Goal: Check status: Check status

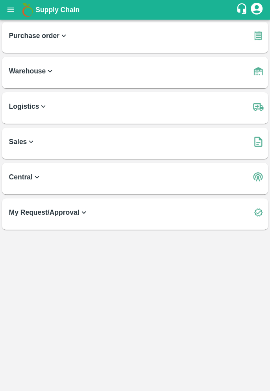
click at [11, 9] on icon "open drawer" at bounding box center [10, 9] width 7 height 4
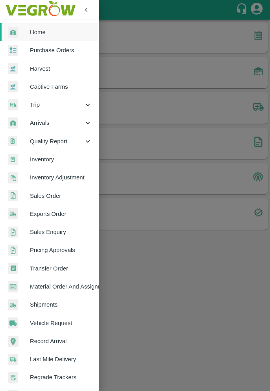
click at [55, 194] on span "Sales Order" at bounding box center [61, 196] width 62 height 9
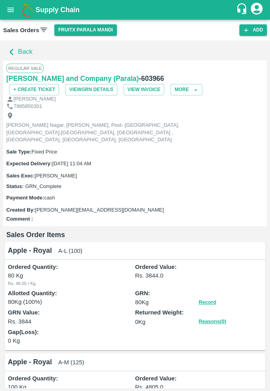
click at [13, 47] on icon "button" at bounding box center [11, 52] width 13 height 13
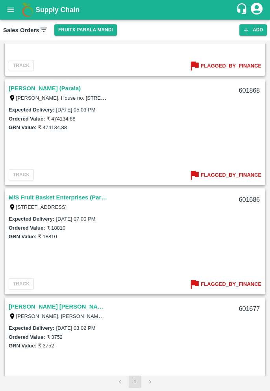
scroll to position [2398, 0]
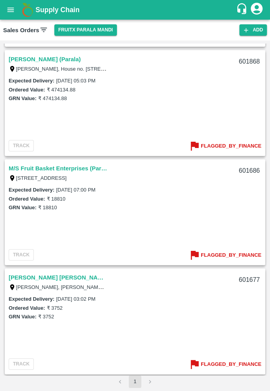
click at [149, 354] on div "Expected Delivery : [DATE] 03:02 PM Ordered Value: ₹ 3752 GRN Value: ₹ 3752" at bounding box center [135, 324] width 259 height 60
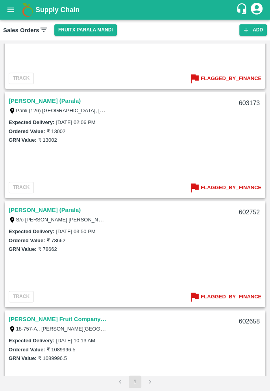
scroll to position [1038, 0]
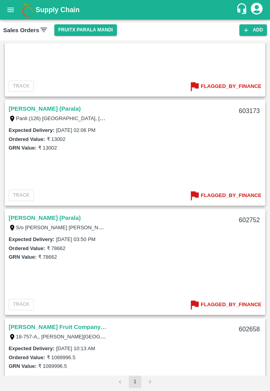
click at [167, 41] on div "SO ID SO ID Start Date Start Date End Date End Date Select Products Select Prod…" at bounding box center [135, 215] width 270 height 351
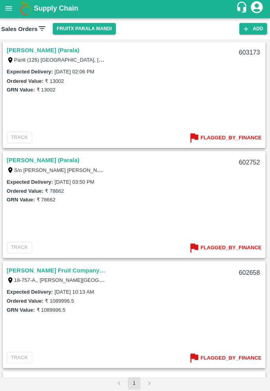
scroll to position [1092, 0]
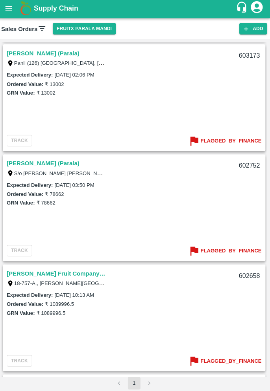
click at [235, 141] on b "Flagged_By_Finance" at bounding box center [230, 141] width 61 height 9
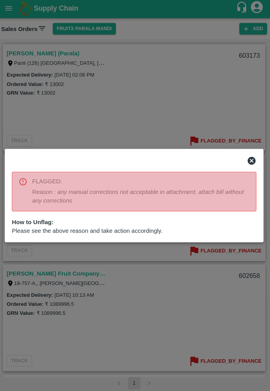
click at [149, 293] on div at bounding box center [135, 195] width 270 height 391
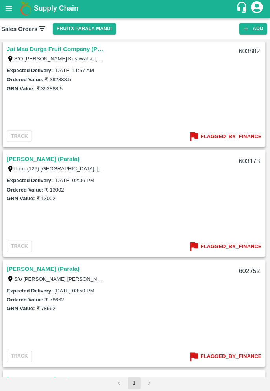
scroll to position [974, 0]
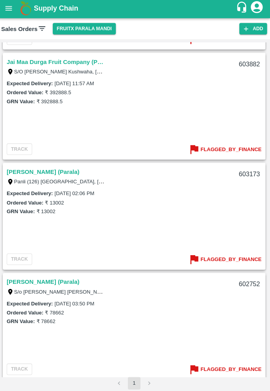
click at [234, 147] on b "Flagged_By_Finance" at bounding box center [230, 149] width 61 height 9
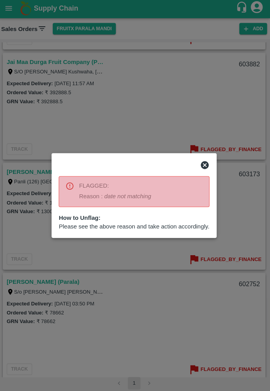
click at [129, 275] on div at bounding box center [135, 195] width 270 height 391
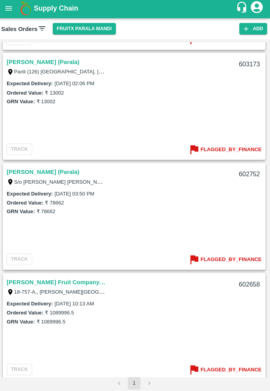
scroll to position [1084, 0]
click at [228, 257] on b "Flagged_By_Finance" at bounding box center [230, 259] width 61 height 9
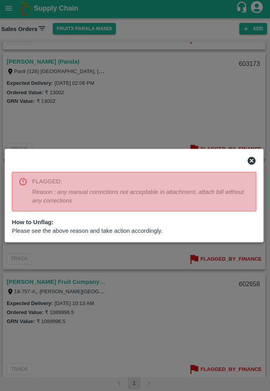
click at [153, 312] on div at bounding box center [135, 195] width 270 height 391
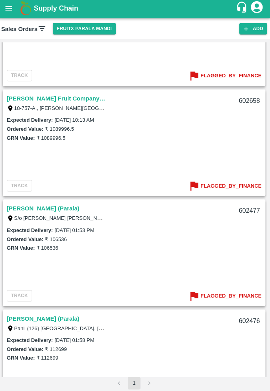
scroll to position [1281, 0]
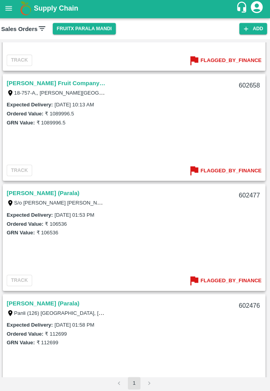
click at [234, 279] on b "Flagged_By_Finance" at bounding box center [230, 280] width 61 height 9
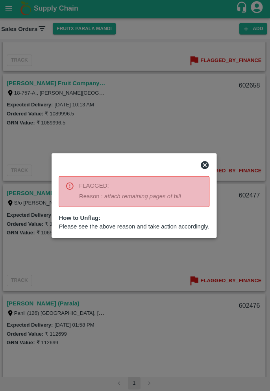
click at [133, 275] on div at bounding box center [135, 195] width 270 height 391
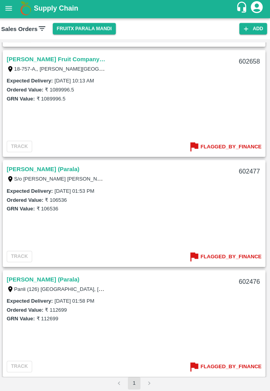
scroll to position [1305, 0]
click at [232, 257] on b "Flagged_By_Finance" at bounding box center [230, 256] width 61 height 9
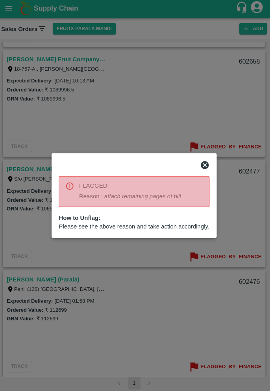
click at [134, 298] on div at bounding box center [135, 195] width 270 height 391
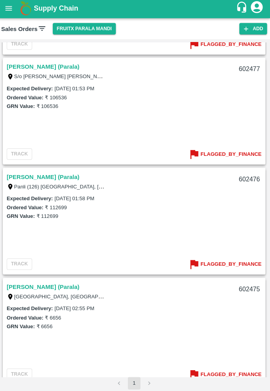
scroll to position [1406, 0]
click at [231, 259] on button "Flagged_By_Finance" at bounding box center [224, 264] width 73 height 13
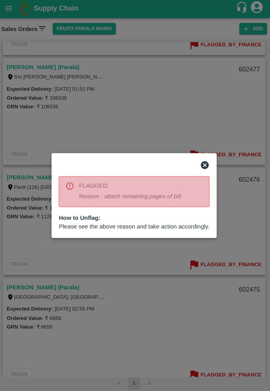
click at [101, 308] on div at bounding box center [135, 195] width 270 height 391
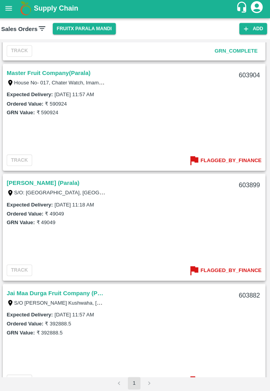
scroll to position [765, 0]
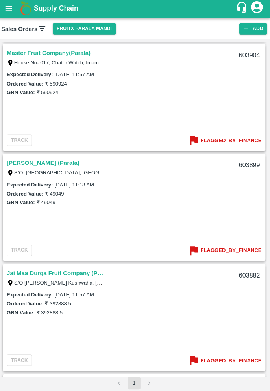
click at [156, 218] on div "Expected Delivery : [DATE] 11:18 AM Ordered Value: ₹ 49049 GRN Value: ₹ 49049" at bounding box center [135, 210] width 259 height 60
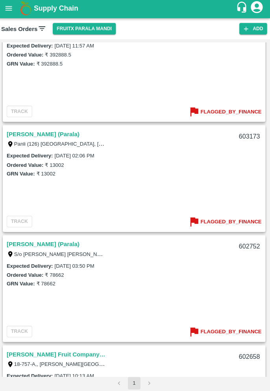
scroll to position [1017, 0]
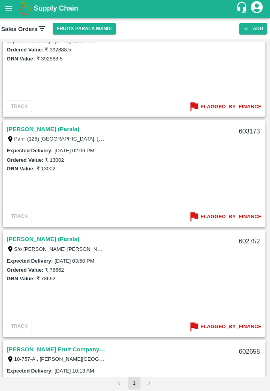
click at [227, 218] on b "Flagged_By_Finance" at bounding box center [230, 216] width 61 height 9
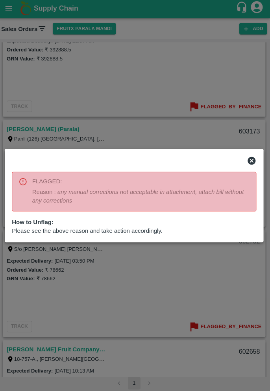
click at [206, 257] on div at bounding box center [135, 195] width 270 height 391
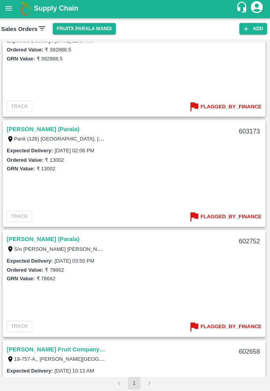
click at [230, 321] on b "Flagged_By_Finance" at bounding box center [230, 325] width 61 height 9
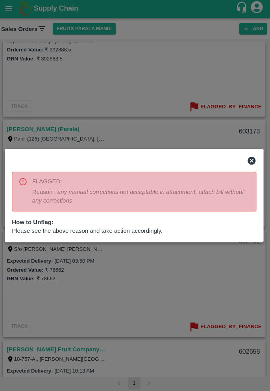
click at [98, 282] on div at bounding box center [135, 195] width 270 height 391
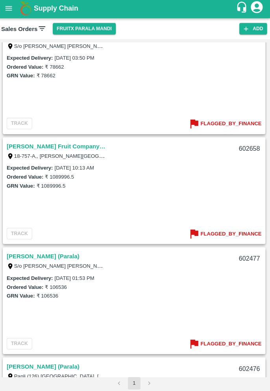
scroll to position [1218, 0]
click at [227, 231] on b "Flagged_By_Finance" at bounding box center [230, 233] width 61 height 9
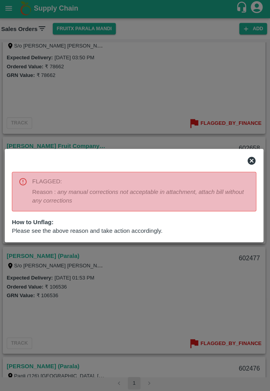
click at [250, 162] on icon at bounding box center [251, 161] width 8 height 8
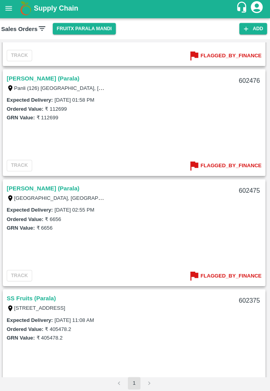
scroll to position [1503, 0]
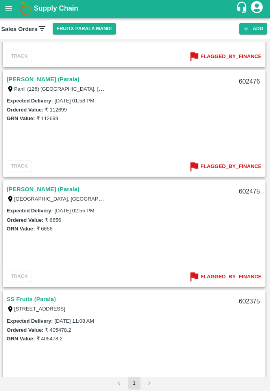
click at [232, 168] on b "Flagged_By_Finance" at bounding box center [230, 167] width 61 height 9
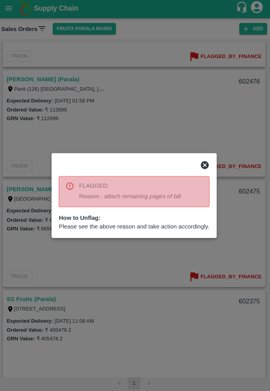
click at [238, 232] on div at bounding box center [135, 195] width 270 height 391
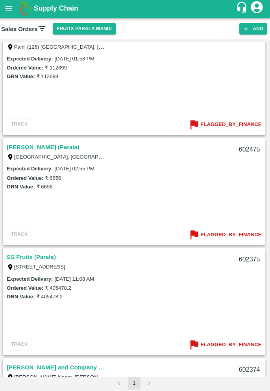
scroll to position [1522, 0]
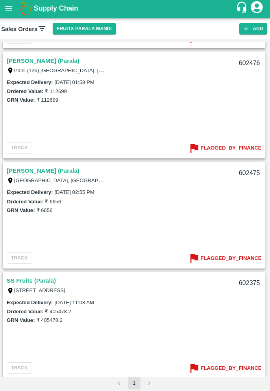
click at [178, 214] on div "Expected Delivery : [DATE] 02:55 PM Ordered Value: ₹ 6656 GRN Value: ₹ 6656" at bounding box center [135, 218] width 259 height 60
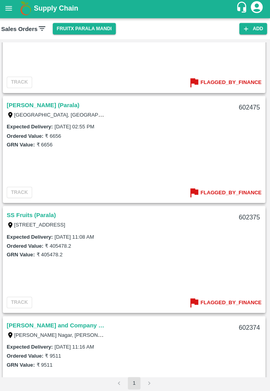
scroll to position [1596, 0]
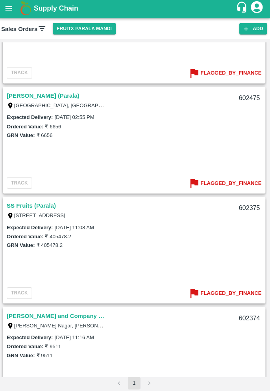
click at [235, 185] on b "Flagged_By_Finance" at bounding box center [230, 183] width 61 height 9
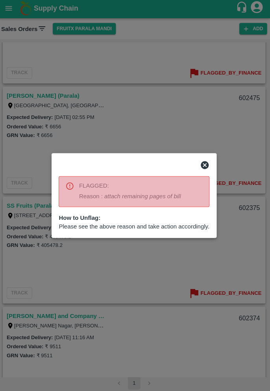
click at [172, 88] on div at bounding box center [135, 195] width 270 height 391
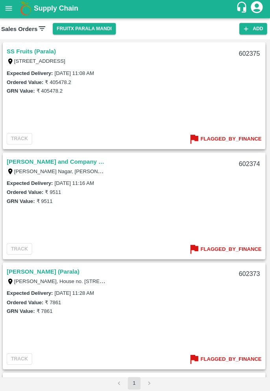
scroll to position [1748, 0]
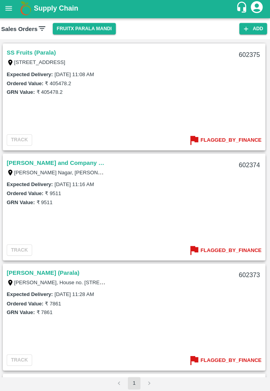
click at [229, 146] on button "Flagged_By_Finance" at bounding box center [224, 140] width 73 height 13
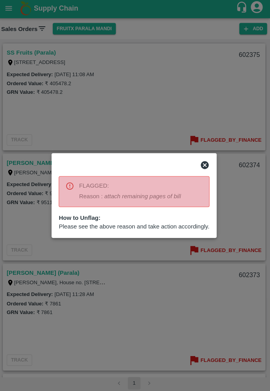
click at [193, 99] on div at bounding box center [135, 195] width 270 height 391
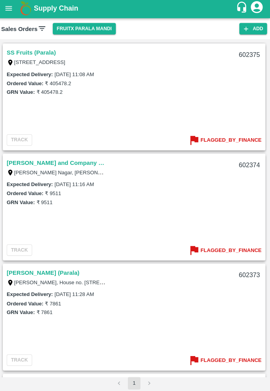
click at [156, 151] on div "[PERSON_NAME] and Company ([GEOGRAPHIC_DATA]) [PERSON_NAME][GEOGRAPHIC_DATA], […" at bounding box center [134, 210] width 263 height 332
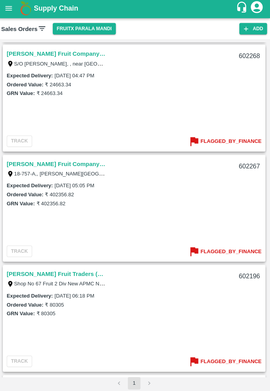
scroll to position [2076, 0]
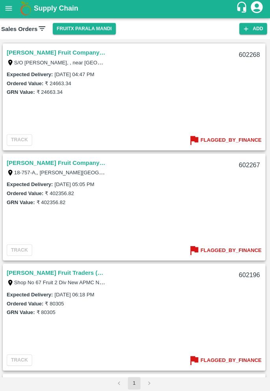
click at [232, 138] on b "Flagged_By_Finance" at bounding box center [230, 140] width 61 height 9
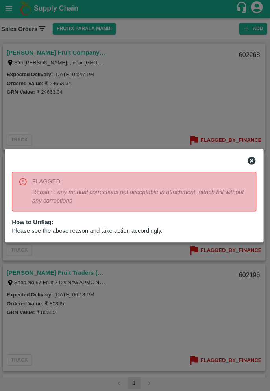
click at [229, 116] on div at bounding box center [135, 195] width 270 height 391
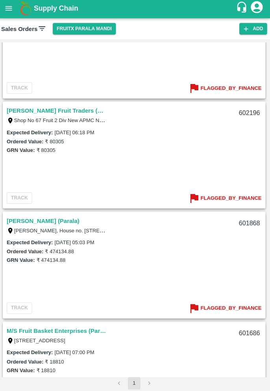
scroll to position [2240, 0]
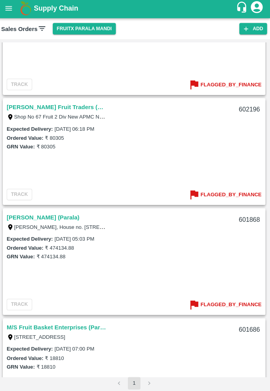
click at [221, 196] on b "Flagged_By_Finance" at bounding box center [230, 195] width 61 height 9
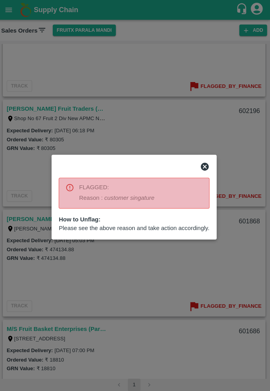
click at [22, 194] on div at bounding box center [135, 195] width 270 height 391
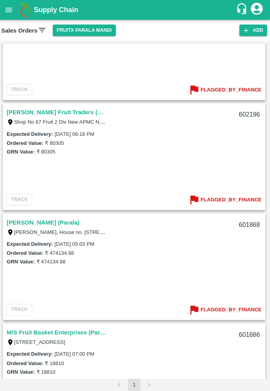
scroll to position [2235, 0]
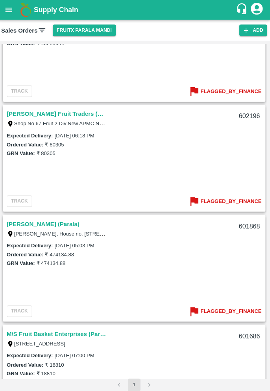
click at [202, 225] on div "[PERSON_NAME] (Parala)" at bounding box center [121, 222] width 225 height 10
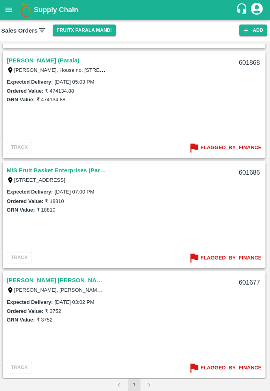
scroll to position [2398, 0]
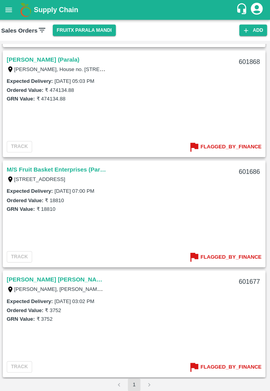
click at [230, 147] on b "Flagged_By_Finance" at bounding box center [230, 145] width 61 height 9
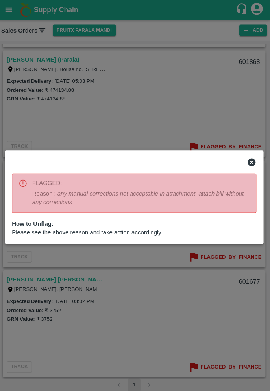
click at [198, 303] on div at bounding box center [135, 195] width 270 height 391
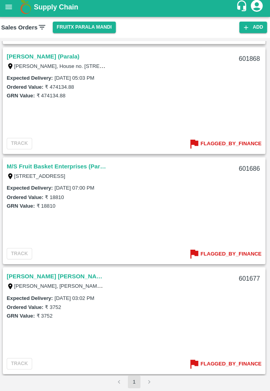
scroll to position [0, 0]
click at [218, 343] on div "Expected Delivery : [DATE] 03:02 PM Ordered Value: ₹ 3752 GRN Value: ₹ 3752" at bounding box center [135, 324] width 259 height 60
click at [212, 366] on b "Flagged_By_Finance" at bounding box center [230, 364] width 61 height 9
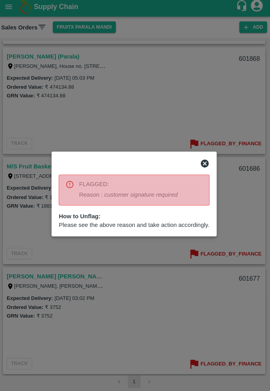
click at [190, 303] on div at bounding box center [135, 195] width 270 height 391
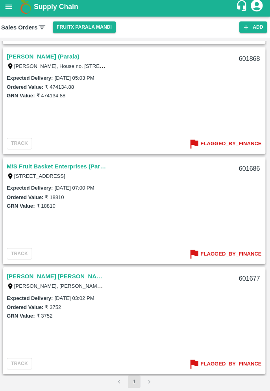
click at [233, 365] on b "Flagged_By_Finance" at bounding box center [230, 364] width 61 height 9
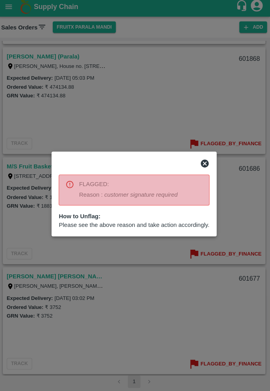
click at [185, 137] on div at bounding box center [135, 195] width 270 height 391
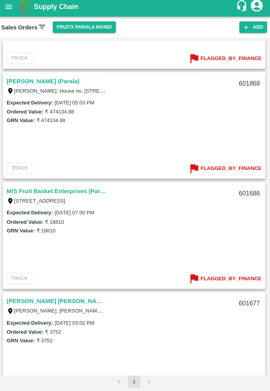
scroll to position [2373, 0]
